Goal: Transaction & Acquisition: Register for event/course

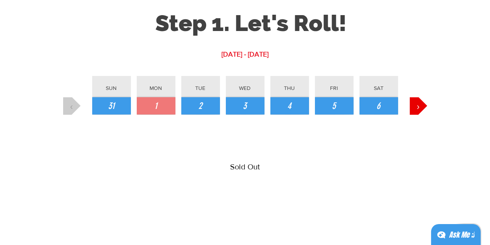
scroll to position [851, 0]
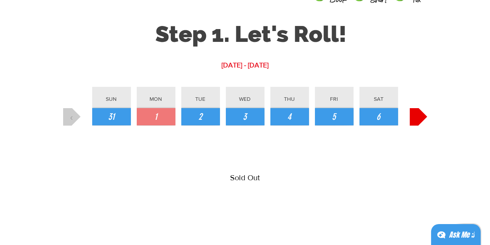
click at [418, 118] on span "›" at bounding box center [417, 116] width 3 height 13
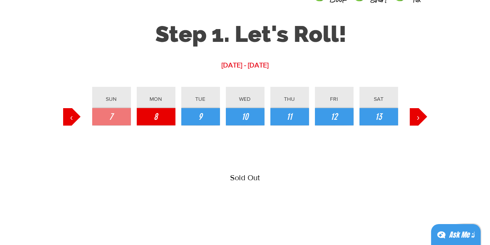
click at [144, 113] on button "8" at bounding box center [156, 116] width 39 height 17
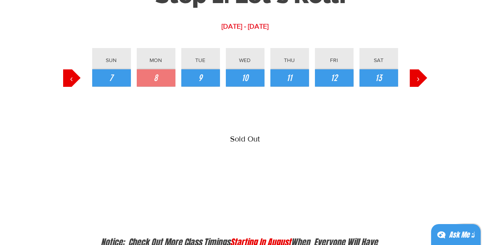
scroll to position [1045, 0]
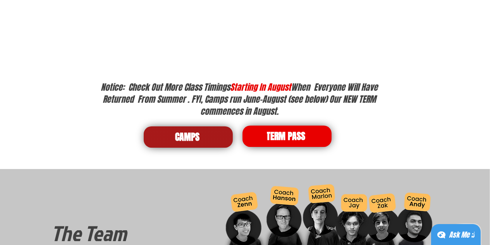
click at [221, 131] on span "CAMPS" at bounding box center [188, 136] width 89 height 21
click at [183, 136] on span "CAMPS" at bounding box center [187, 136] width 24 height 13
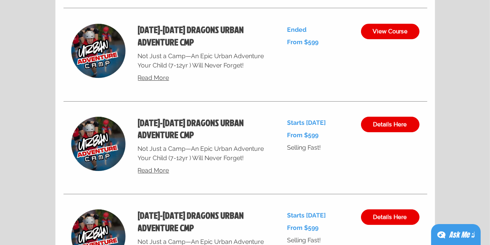
scroll to position [2941, 0]
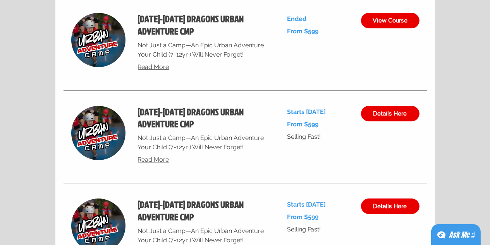
click at [331, 165] on div "Starts Sep 8 From 599 Singapore dollars From $599 Selling Fast!" at bounding box center [317, 137] width 61 height 62
click at [149, 159] on span "Read More" at bounding box center [153, 159] width 31 height 7
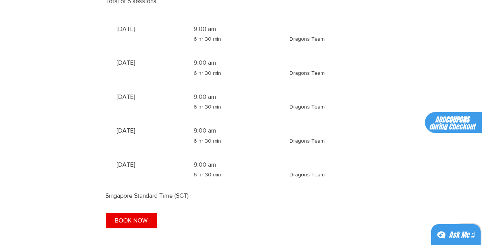
scroll to position [813, 0]
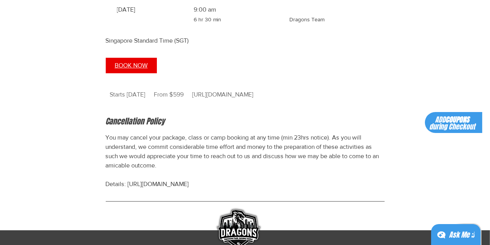
click at [127, 68] on span "BOOK NOW" at bounding box center [131, 65] width 33 height 6
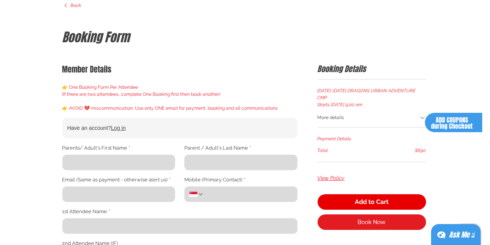
scroll to position [116, 0]
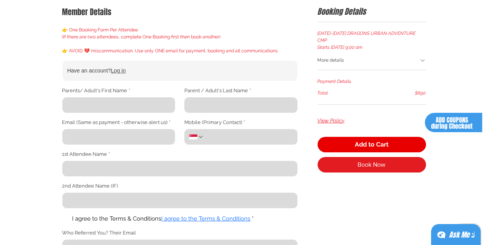
click at [87, 107] on input "Parents/ Adult's First Name *" at bounding box center [116, 104] width 108 height 15
type input "XIan"
type input "ZHANG"
type input "zhangxian.sg@gmail.com"
type input "80845118"
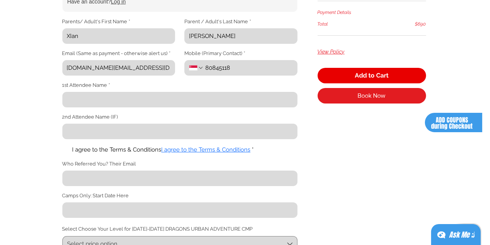
scroll to position [194, 0]
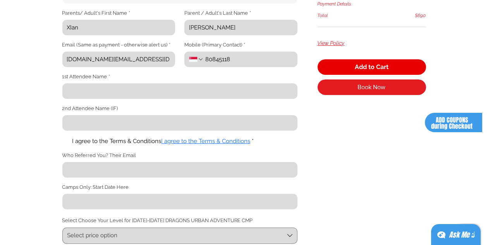
click at [85, 94] on input "1st Attendee Name *" at bounding box center [177, 90] width 230 height 15
type input "q"
click at [67, 143] on span "main content" at bounding box center [64, 141] width 5 height 5
type input "Qiaoyue Zhao"
click at [62, 141] on input "I agree to the Terms & Conditions I agree to the Terms & Conditions *" at bounding box center [62, 141] width 0 height 0
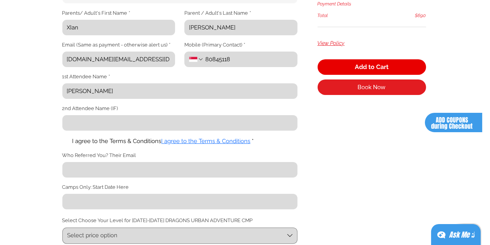
checkbox input "true"
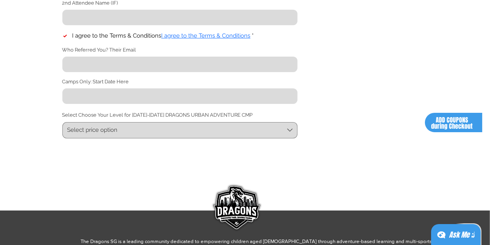
scroll to position [310, 0]
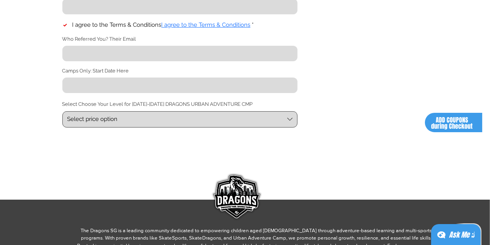
click at [125, 123] on span "Select price option" at bounding box center [175, 119] width 217 height 8
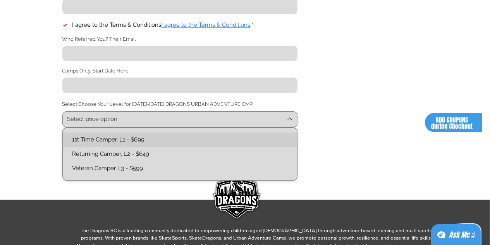
click at [114, 138] on L1-text "1st Time Camper, L1 - $699" at bounding box center [179, 139] width 225 height 8
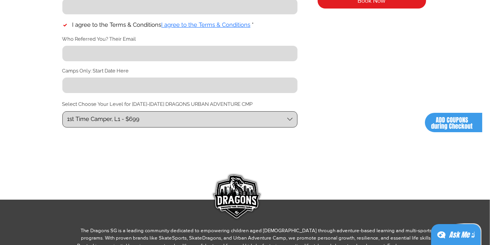
click at [246, 120] on span "1st Time Camper, L1 - $699" at bounding box center [175, 119] width 217 height 8
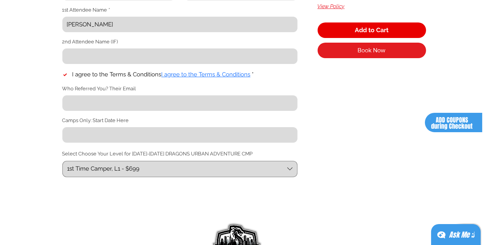
scroll to position [271, 0]
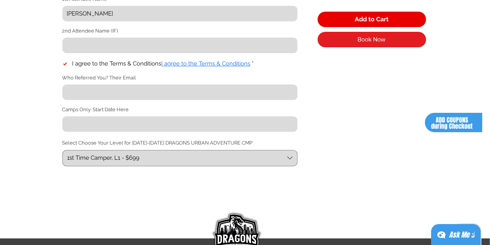
click at [106, 127] on input "Camps Only: Start Date Here" at bounding box center [177, 123] width 230 height 15
click at [86, 125] on input "Camps Only: Start Date Here" at bounding box center [177, 123] width 230 height 15
type input "Sep 8"
click at [447, 119] on span "ADD COUPONS during Checkout" at bounding box center [451, 122] width 41 height 15
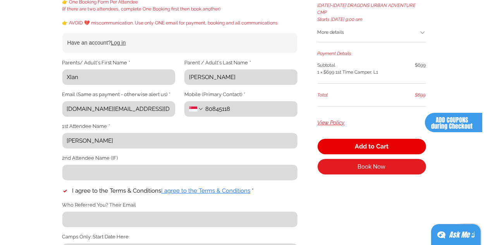
scroll to position [155, 0]
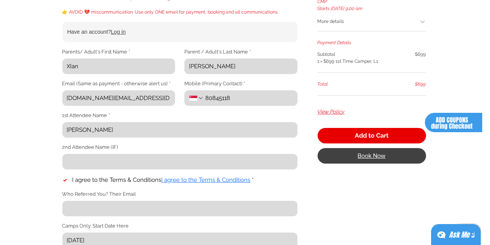
click at [369, 152] on span "Book Now" at bounding box center [372, 155] width 28 height 6
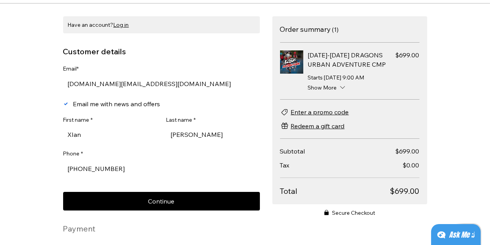
scroll to position [39, 0]
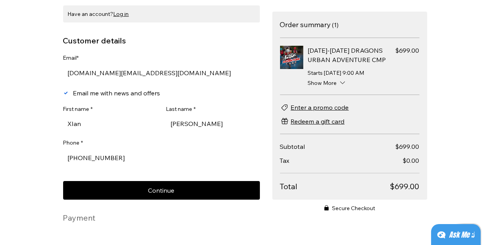
click at [309, 103] on span "Enter a promo code" at bounding box center [320, 107] width 58 height 9
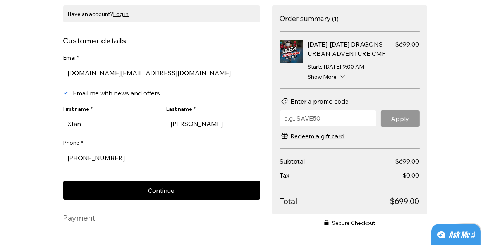
click at [332, 113] on input "Input your promo code" at bounding box center [325, 117] width 91 height 15
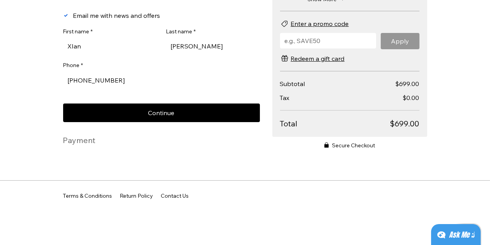
scroll to position [120, 0]
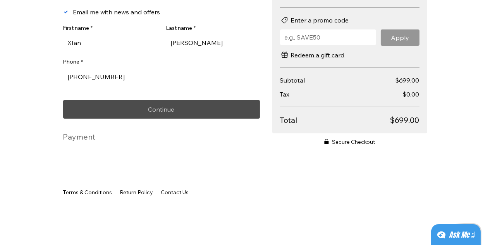
click at [166, 108] on span "Continue" at bounding box center [161, 109] width 26 height 6
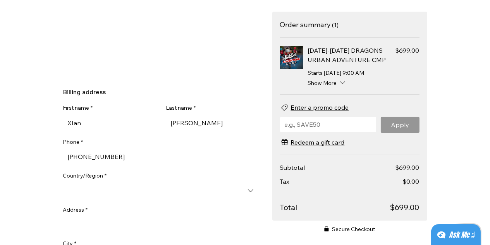
scroll to position [194, 0]
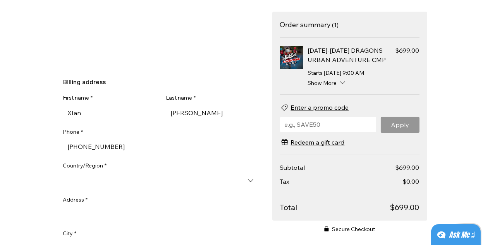
click at [94, 178] on input "Country/Region *" at bounding box center [161, 180] width 197 height 15
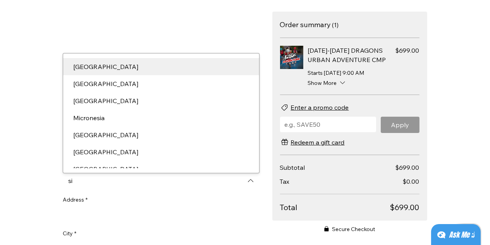
type input "s"
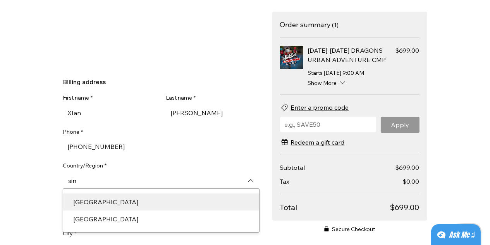
click at [93, 204] on div "Singapore" at bounding box center [160, 201] width 185 height 9
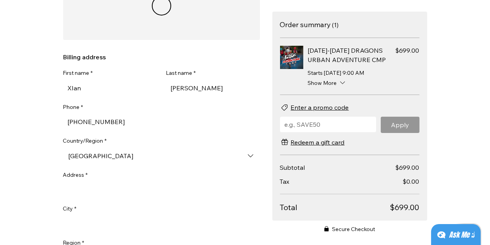
type input "Singapore"
click at [51, 187] on div "Have an account? Log in Customer details Edit XIan ZHANG zhangxian.sg@gmail.com…" at bounding box center [244, 135] width 387 height 568
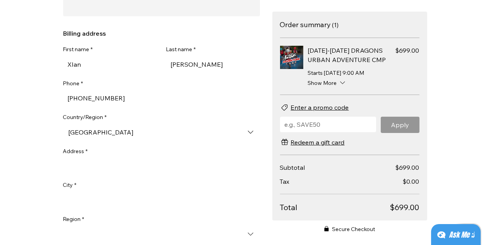
scroll to position [232, 0]
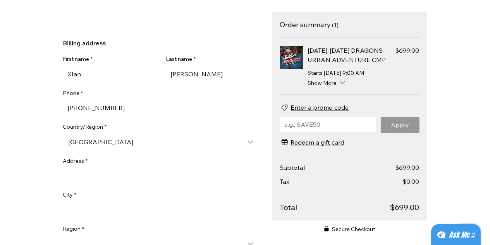
click at [88, 175] on input "Address *" at bounding box center [161, 175] width 197 height 15
type input "7 DIARY FARM HEIGHTS"
type input "677669"
click at [17, 161] on div "CHECKOUT Continue Browsing Have an account? Log in Customer details Edit XIan Z…" at bounding box center [245, 122] width 490 height 245
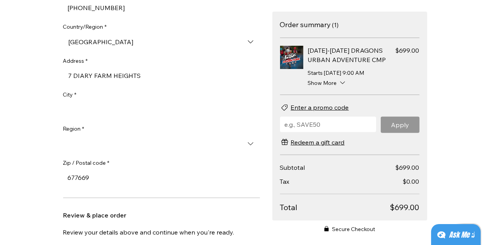
scroll to position [348, 0]
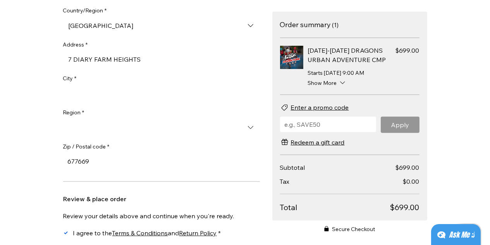
click at [103, 97] on input "City *" at bounding box center [159, 93] width 192 height 15
type input "singapore"
click at [79, 123] on input "Region *" at bounding box center [161, 127] width 197 height 15
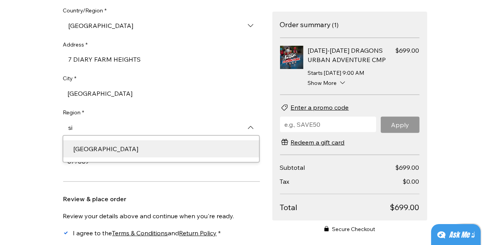
type input "s"
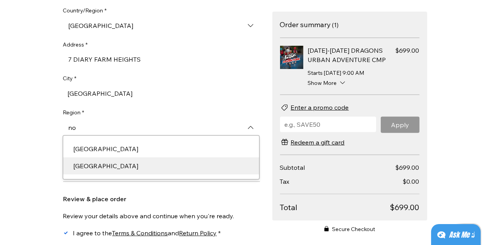
click at [104, 170] on div "North West" at bounding box center [160, 165] width 185 height 9
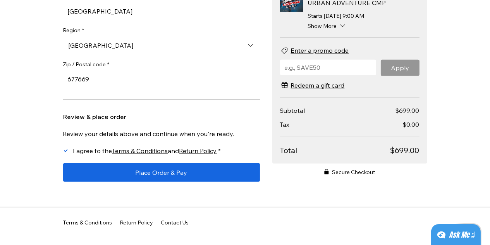
scroll to position [464, 0]
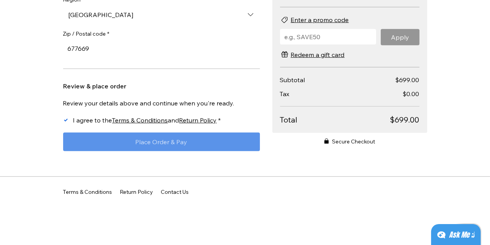
type input "North West"
click at [133, 147] on button "Place Order & Pay" at bounding box center [161, 141] width 197 height 19
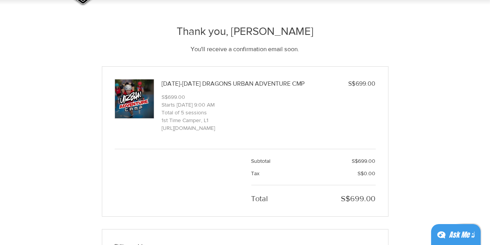
scroll to position [39, 0]
